Goal: Find specific page/section: Find specific page/section

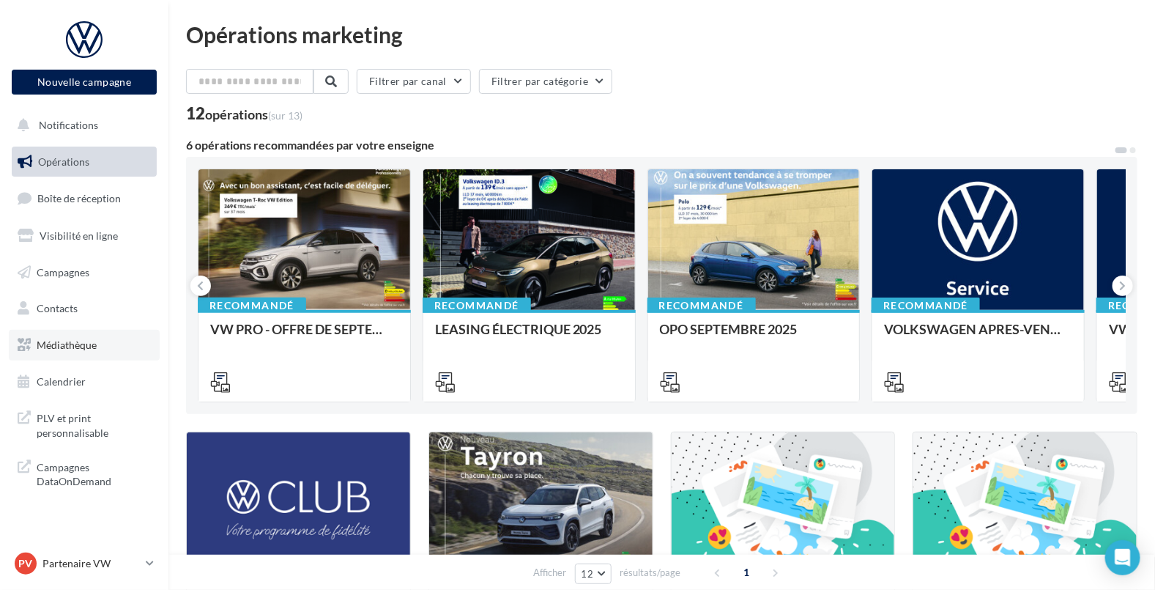
click at [77, 347] on span "Médiathèque" at bounding box center [67, 344] width 60 height 12
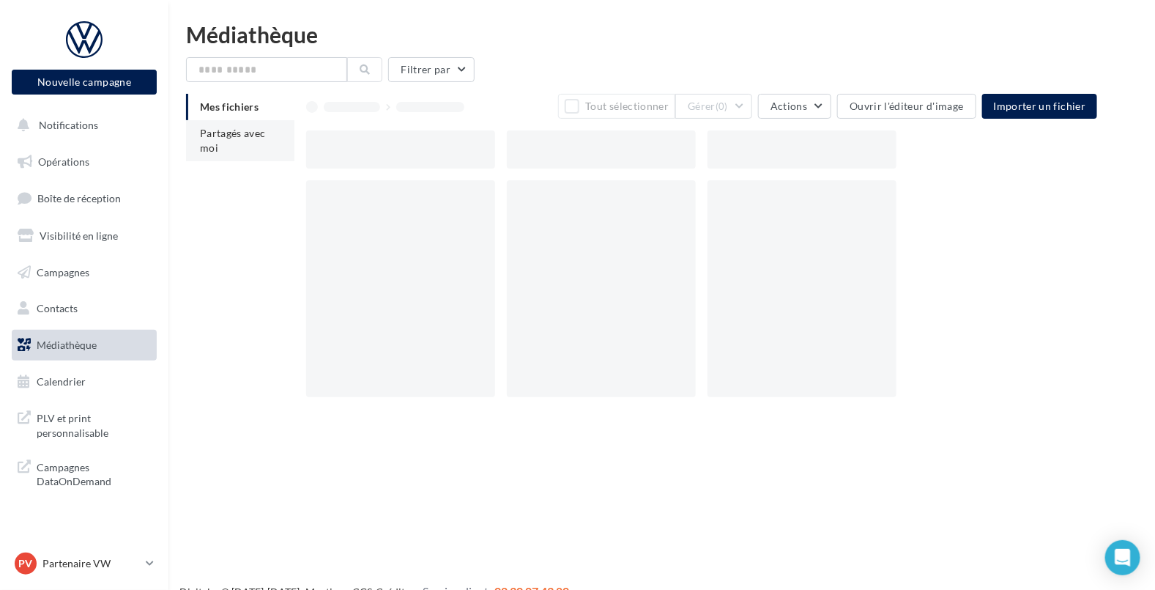
click at [212, 143] on span "Partagés avec moi" at bounding box center [233, 140] width 66 height 27
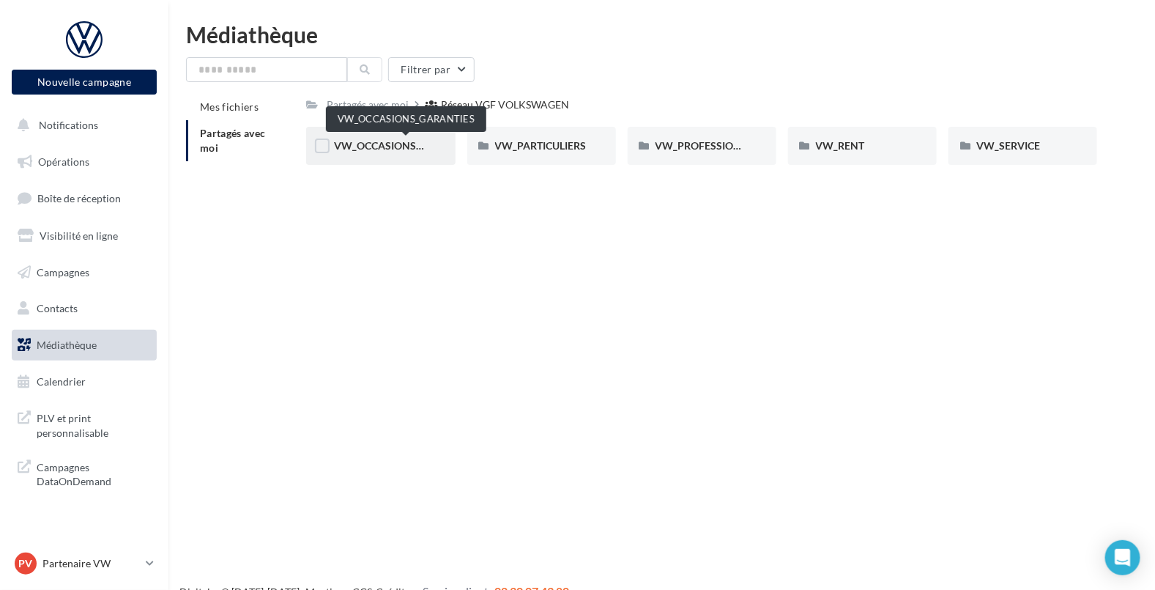
click at [396, 150] on span "VW_OCCASIONS_GARANTIES" at bounding box center [406, 145] width 144 height 12
click at [396, 150] on span "DOCS COMMERCIAUX" at bounding box center [388, 145] width 108 height 12
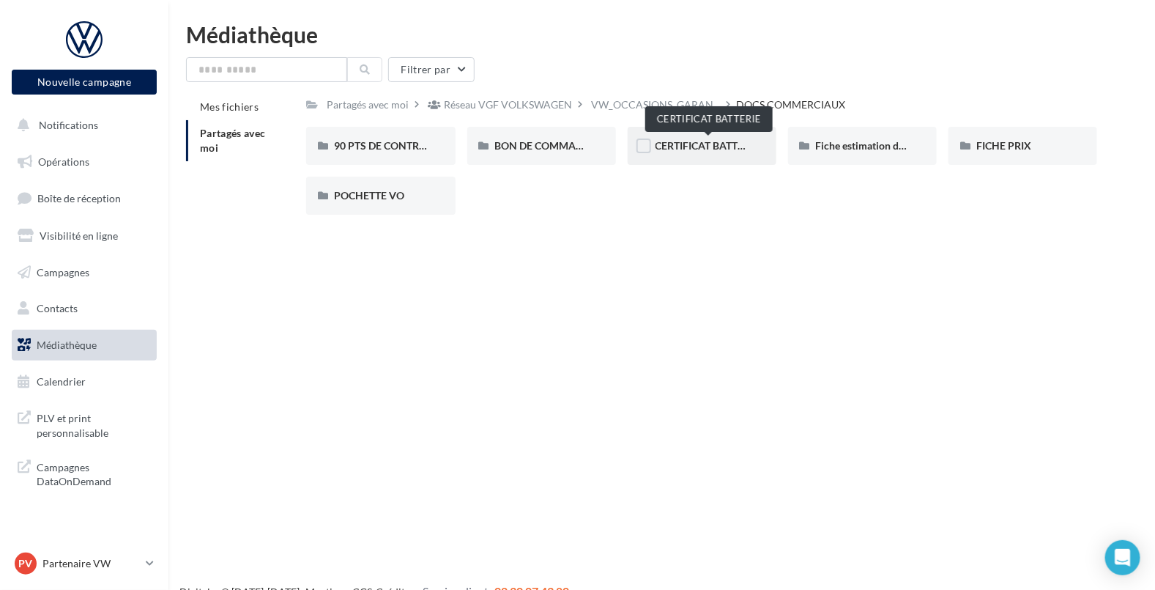
click at [733, 148] on span "CERTIFICAT BATTERIE" at bounding box center [708, 145] width 104 height 12
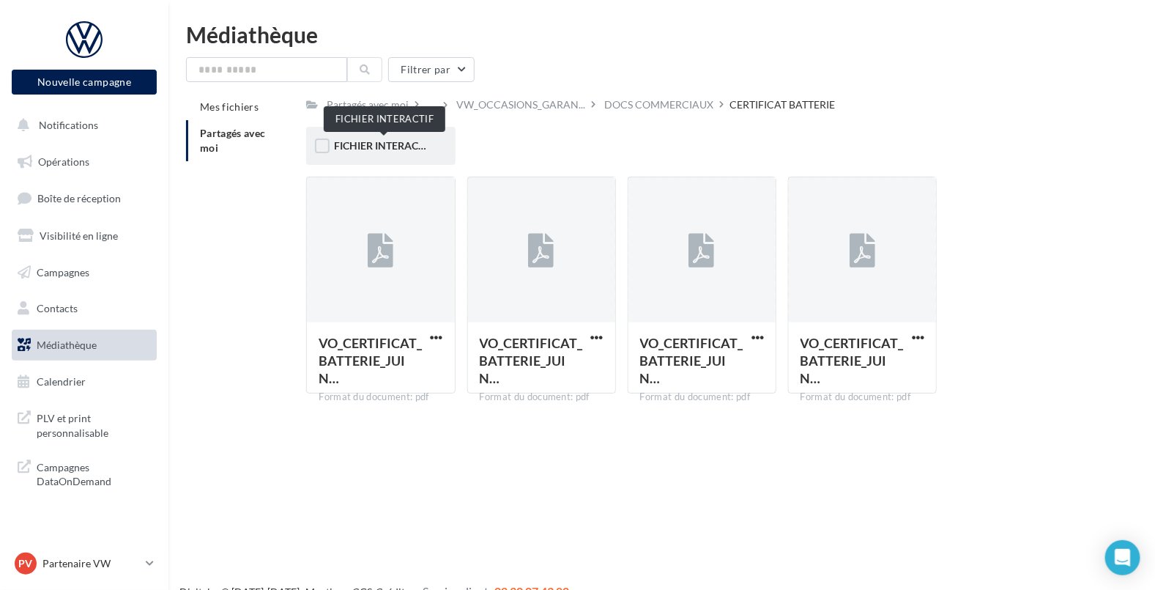
click at [395, 147] on span "FICHIER INTERACTIF" at bounding box center [383, 145] width 99 height 12
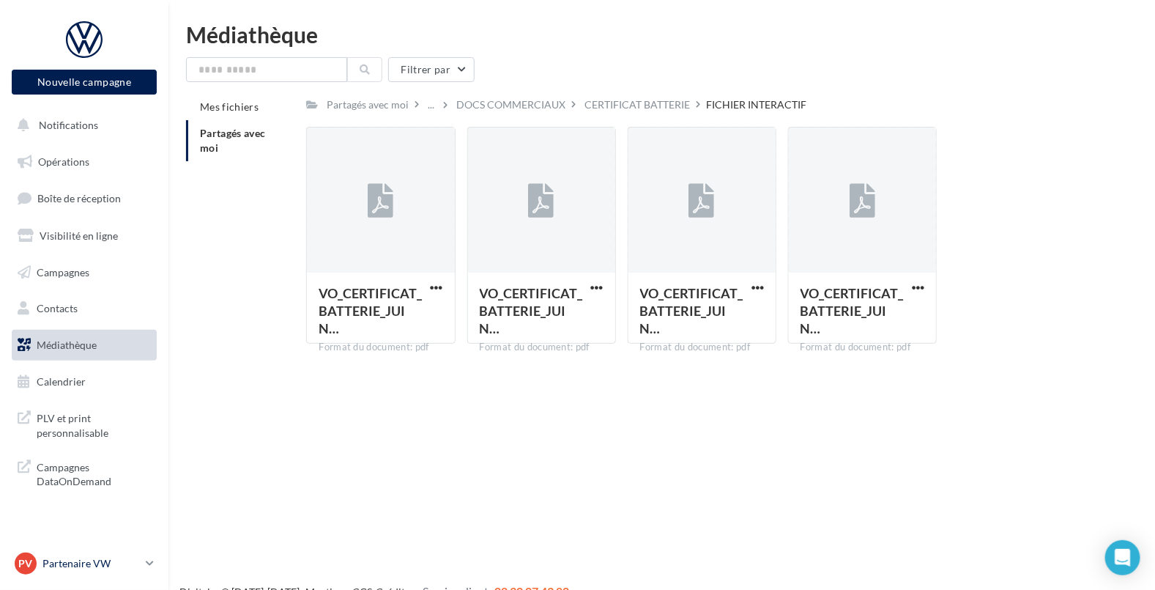
click at [86, 562] on p "Partenaire VW" at bounding box center [90, 563] width 97 height 15
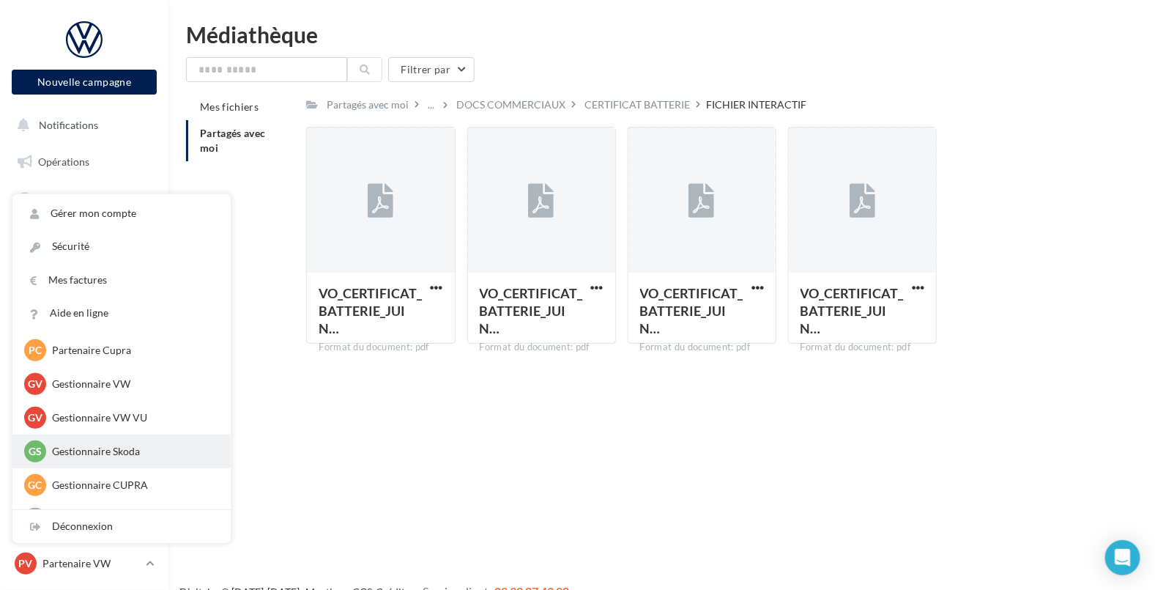
scroll to position [168, 0]
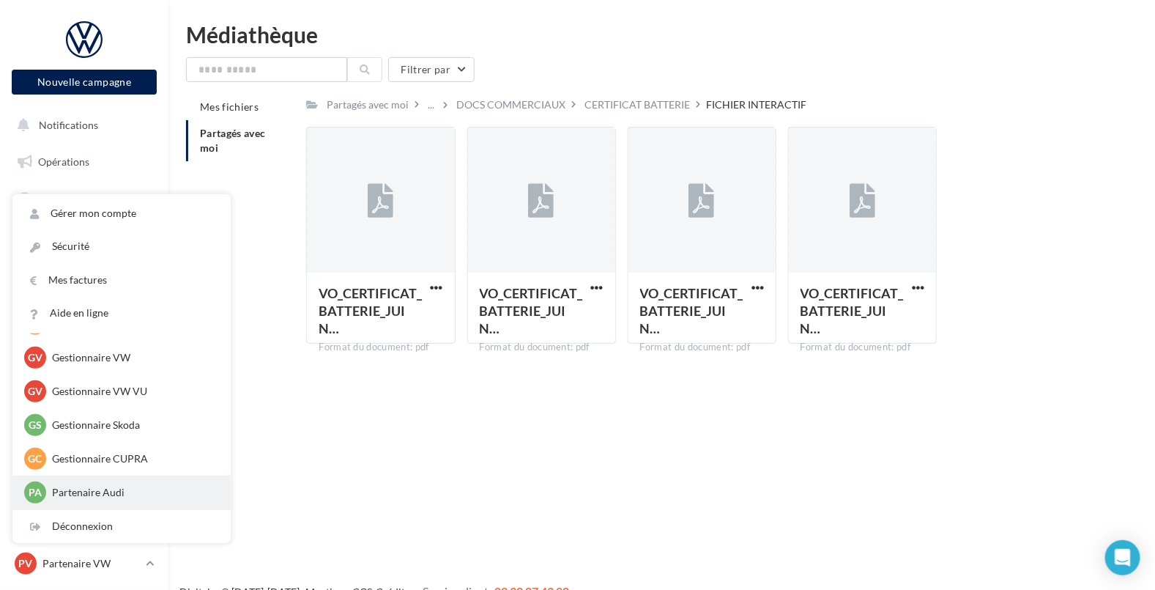
click at [137, 488] on p "Partenaire Audi" at bounding box center [132, 492] width 161 height 15
